Goal: Information Seeking & Learning: Check status

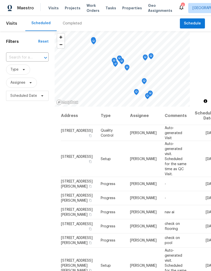
click at [129, 7] on span "Properties" at bounding box center [132, 8] width 20 height 5
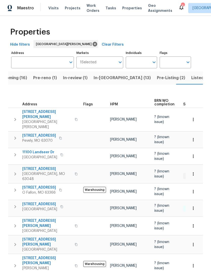
click at [47, 79] on span "Pre-reno (1)" at bounding box center [45, 77] width 24 height 7
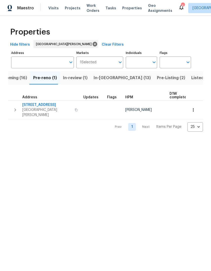
click at [109, 79] on span "In-reno (13)" at bounding box center [121, 77] width 57 height 7
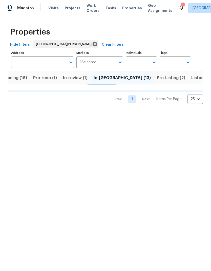
click at [154, 82] on button "Pre-Listing (2)" at bounding box center [171, 77] width 34 height 13
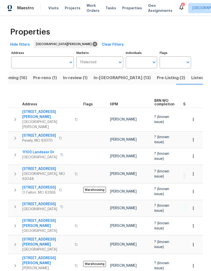
click at [116, 103] on span "HPM" at bounding box center [114, 105] width 8 height 4
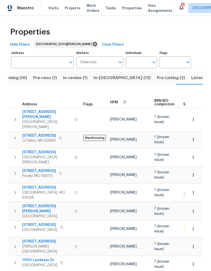
click at [115, 103] on div "HPM" at bounding box center [130, 103] width 40 height 8
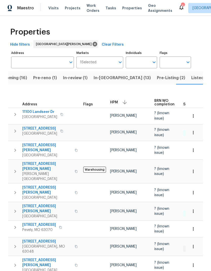
click at [57, 126] on span "9418 Crestwood Manor Dr" at bounding box center [39, 128] width 35 height 5
click at [75, 10] on span "Projects" at bounding box center [73, 8] width 16 height 5
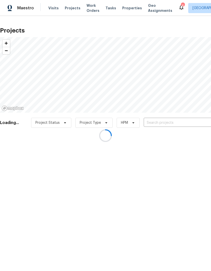
click at [169, 120] on div at bounding box center [105, 135] width 211 height 271
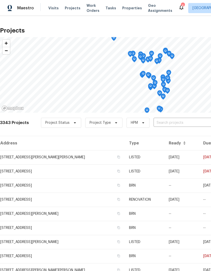
click at [178, 123] on input "text" at bounding box center [182, 123] width 58 height 8
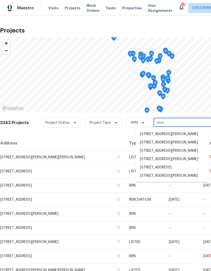
type input "deerp"
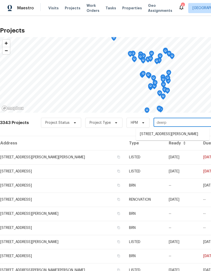
click at [190, 131] on li "19 Deerpath Dr, Saint Peters, MO 63376" at bounding box center [172, 134] width 73 height 8
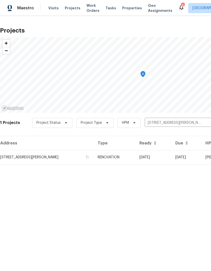
click at [131, 158] on td "RENOVATION" at bounding box center [114, 158] width 42 height 14
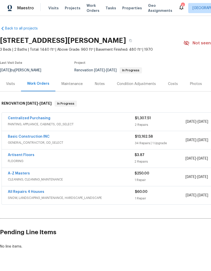
click at [104, 85] on div "Notes" at bounding box center [100, 84] width 22 height 15
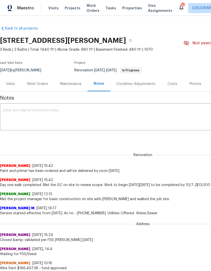
click at [128, 115] on textarea at bounding box center [142, 118] width 279 height 18
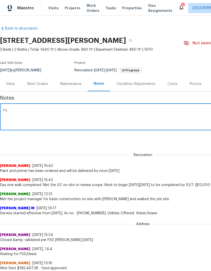
type textarea "P"
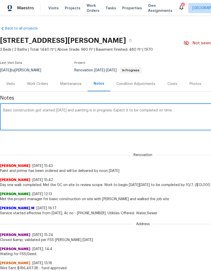
click at [127, 110] on textarea "Basic construction got started today and painting is in progress. Expect it to …" at bounding box center [142, 118] width 279 height 18
click at [190, 115] on textarea "Basic construction got started today and painting is in progress. Expected to b…" at bounding box center [142, 118] width 279 height 18
type textarea "Basic construction got started today and painting is in progress."
click at [193, 157] on div "Renovation Michael Gruener 9/16/25, 15:43 Paint and primer has been ordered and…" at bounding box center [142, 160] width 285 height 27
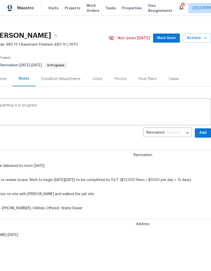
scroll to position [5, 75]
click at [203, 132] on span "Add" at bounding box center [202, 133] width 8 height 6
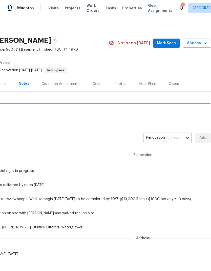
scroll to position [0, 75]
click at [167, 45] on span "Mark Seen" at bounding box center [166, 43] width 19 height 6
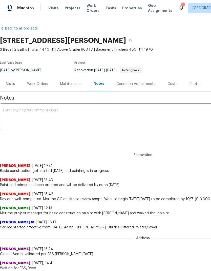
scroll to position [0, 0]
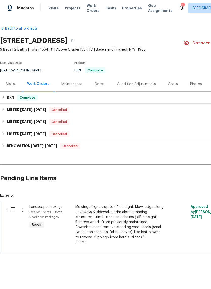
click at [104, 86] on div "Notes" at bounding box center [100, 84] width 22 height 15
